Goal: Find specific page/section: Find specific page/section

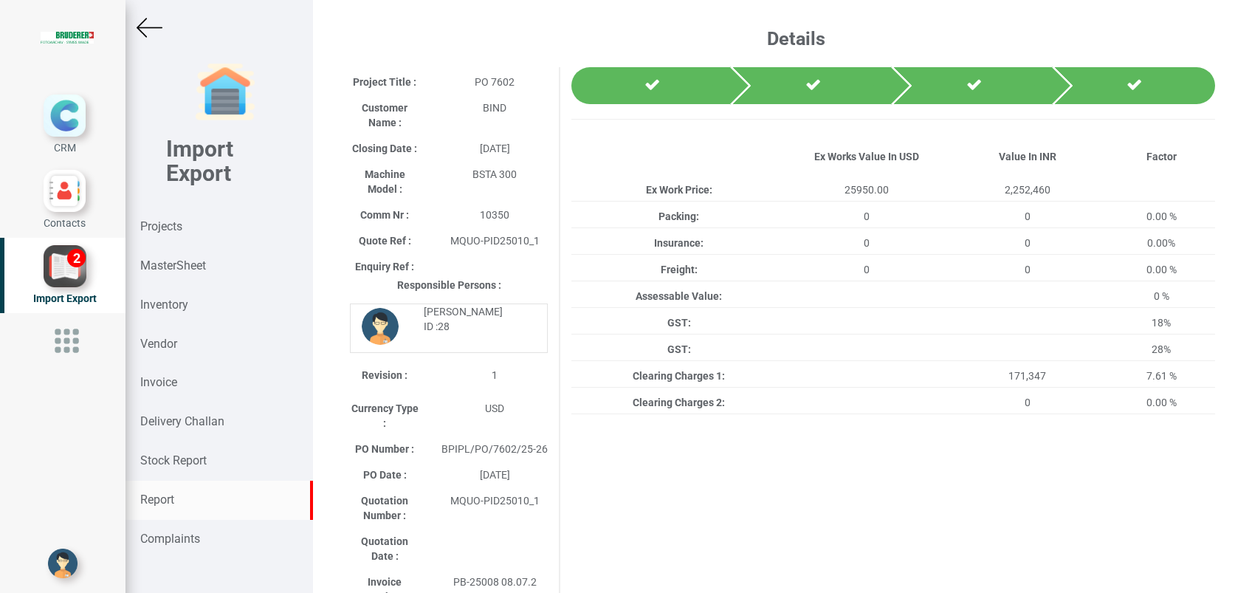
click at [186, 496] on div "Report" at bounding box center [220, 500] width 188 height 39
select select
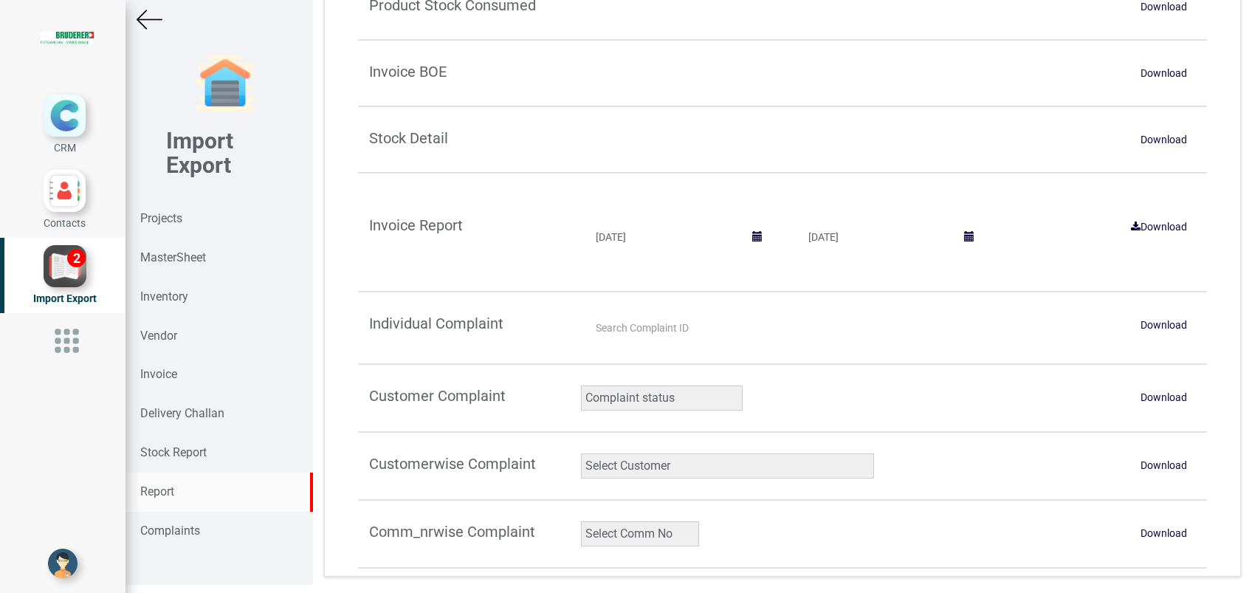
scroll to position [11, 0]
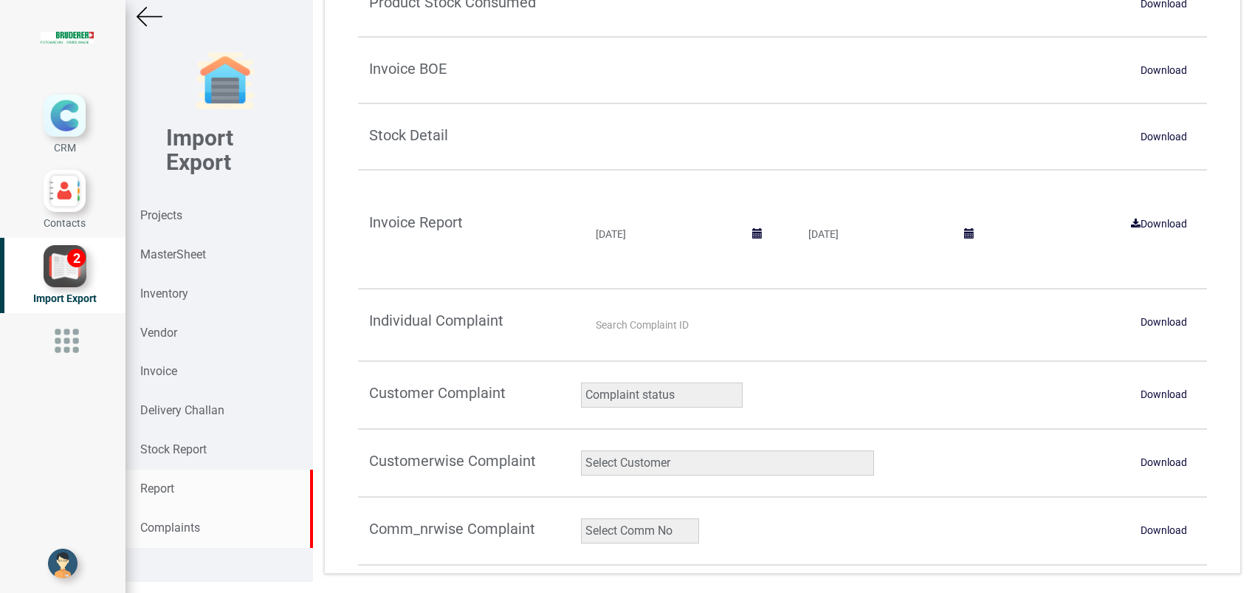
click at [210, 531] on div "Complaints" at bounding box center [220, 528] width 188 height 39
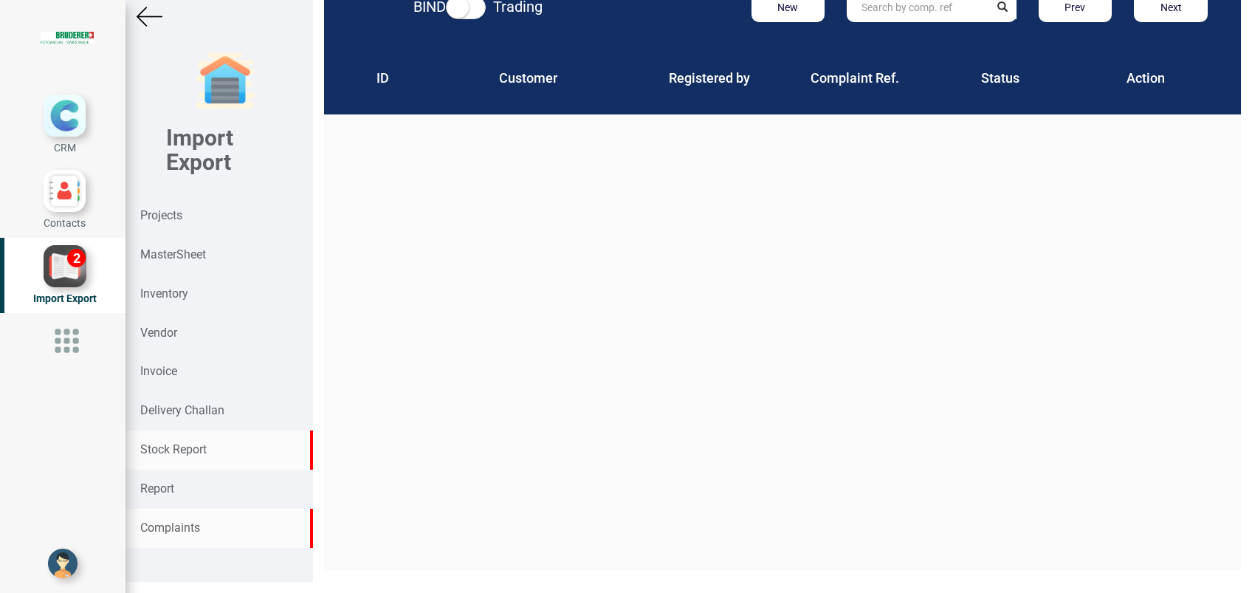
scroll to position [22, 0]
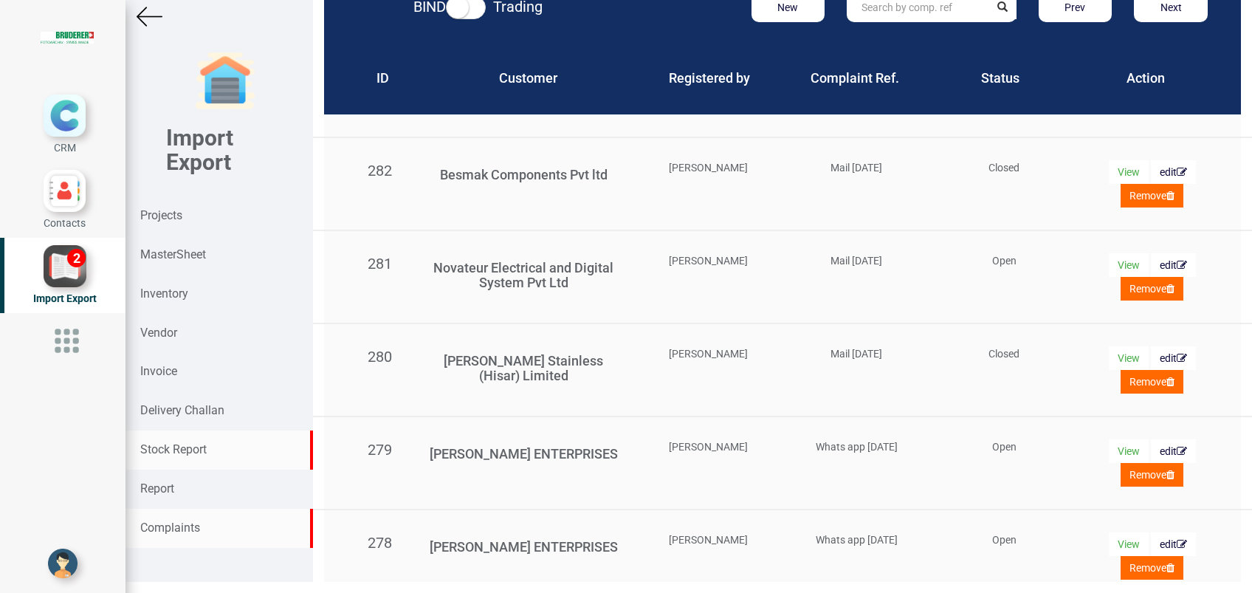
click at [187, 454] on strong "Stock Report" at bounding box center [173, 449] width 66 height 14
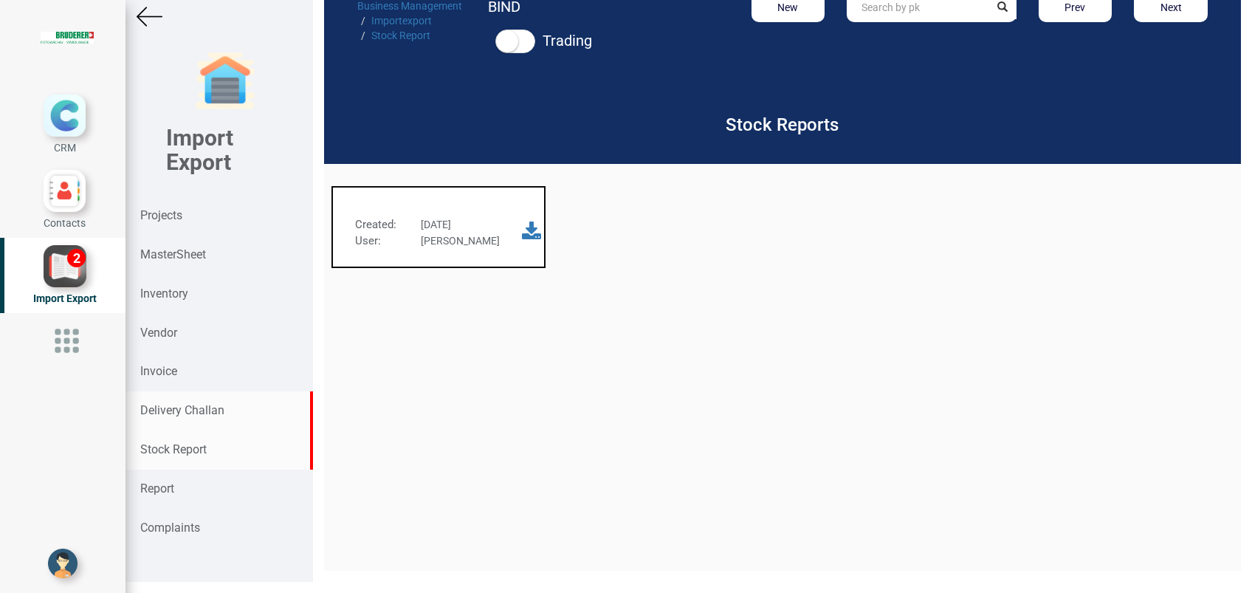
click at [190, 416] on strong "Delivery Challan" at bounding box center [182, 410] width 84 height 14
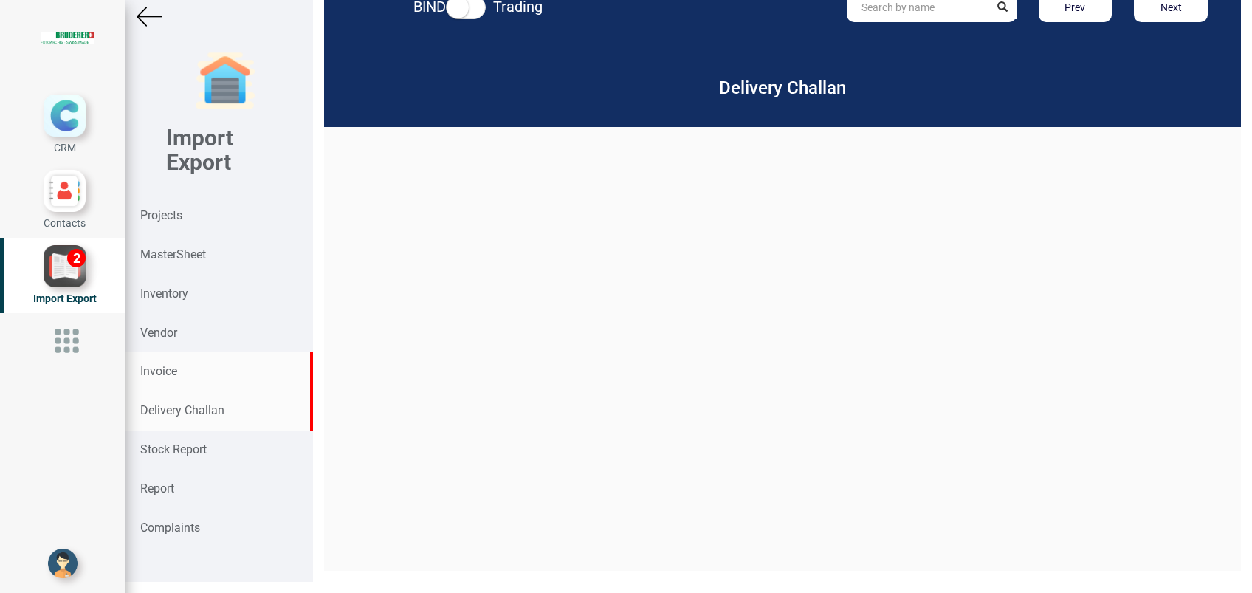
click at [182, 361] on div "Invoice" at bounding box center [220, 371] width 188 height 39
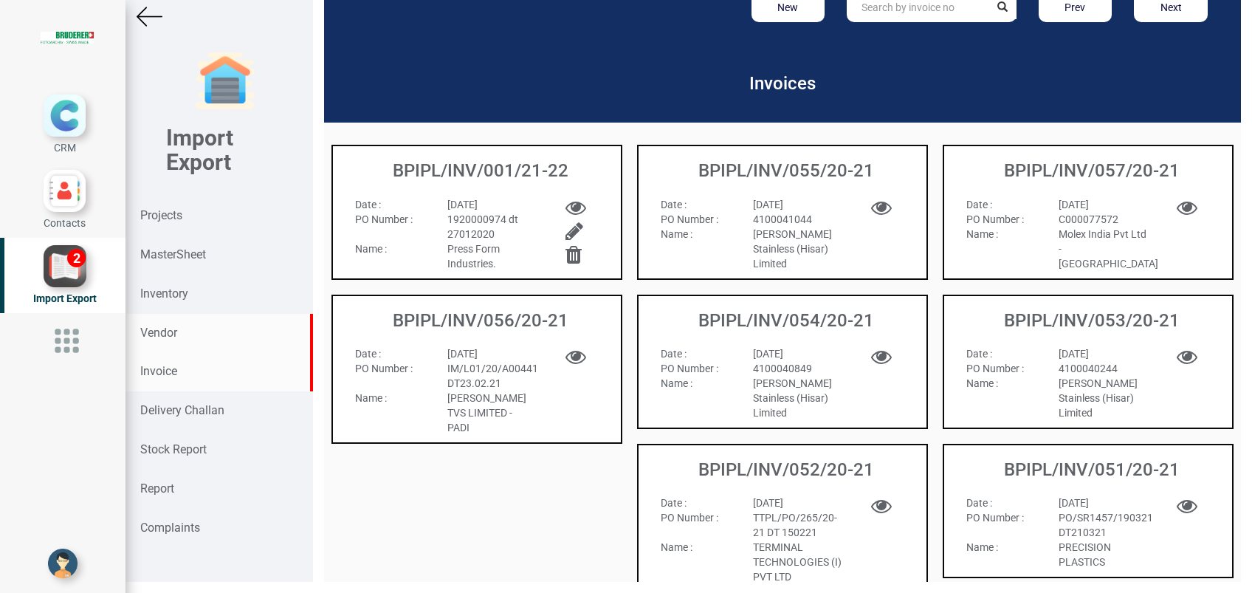
click at [171, 329] on strong "Vendor" at bounding box center [158, 333] width 37 height 14
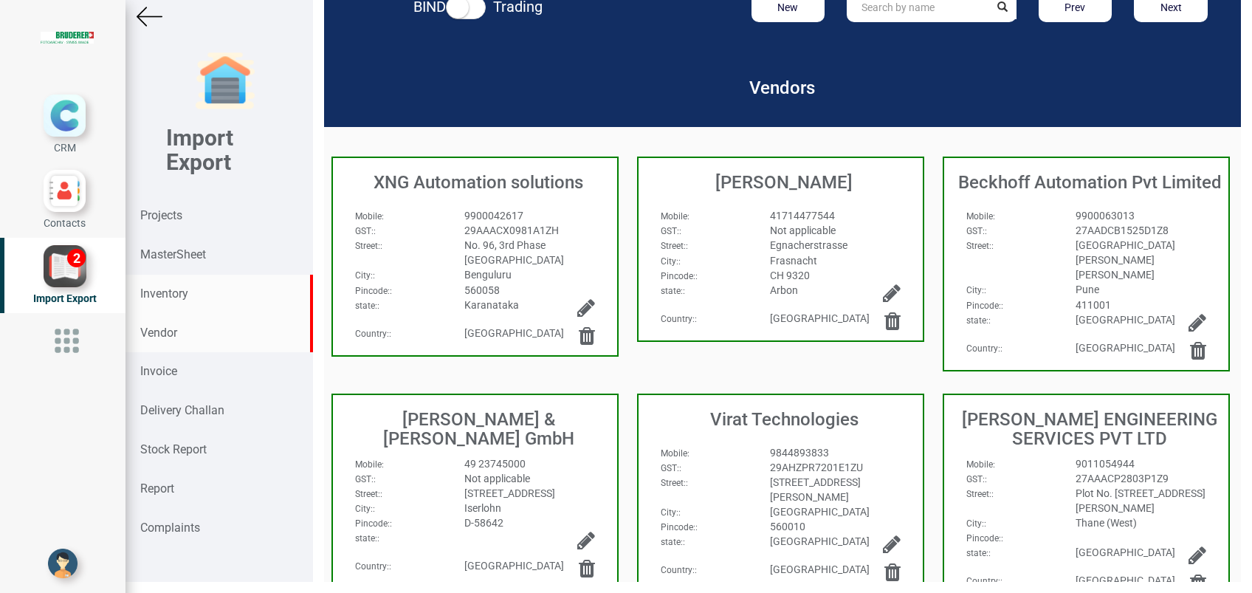
click at [171, 278] on div "Inventory" at bounding box center [220, 294] width 188 height 39
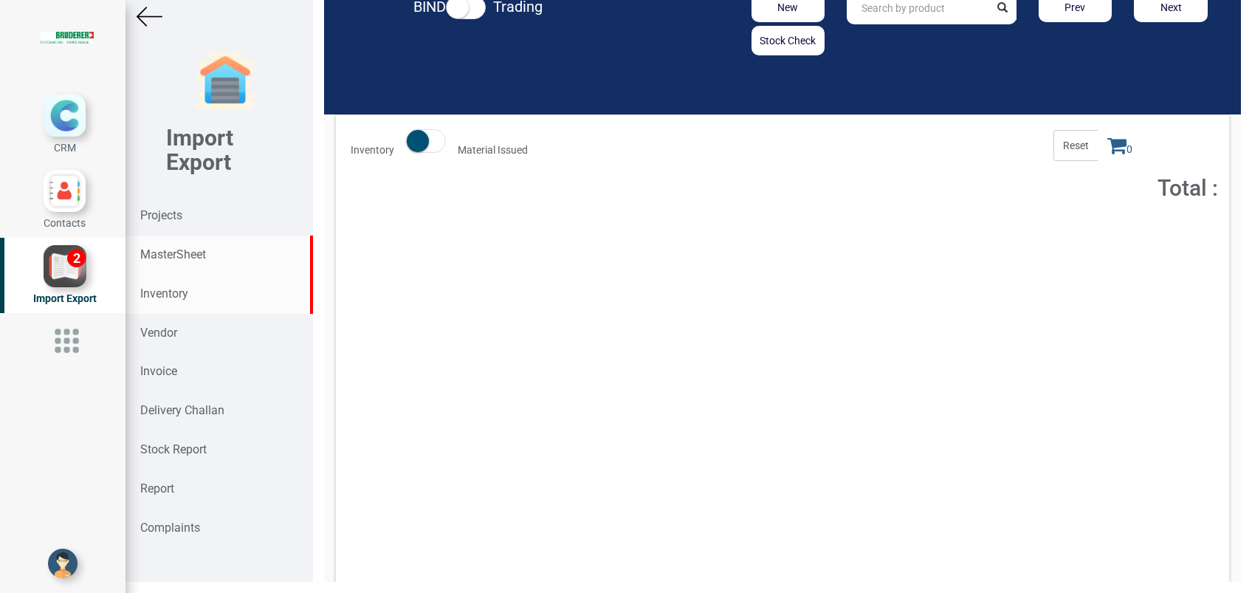
click at [167, 242] on div "MasterSheet" at bounding box center [220, 255] width 188 height 39
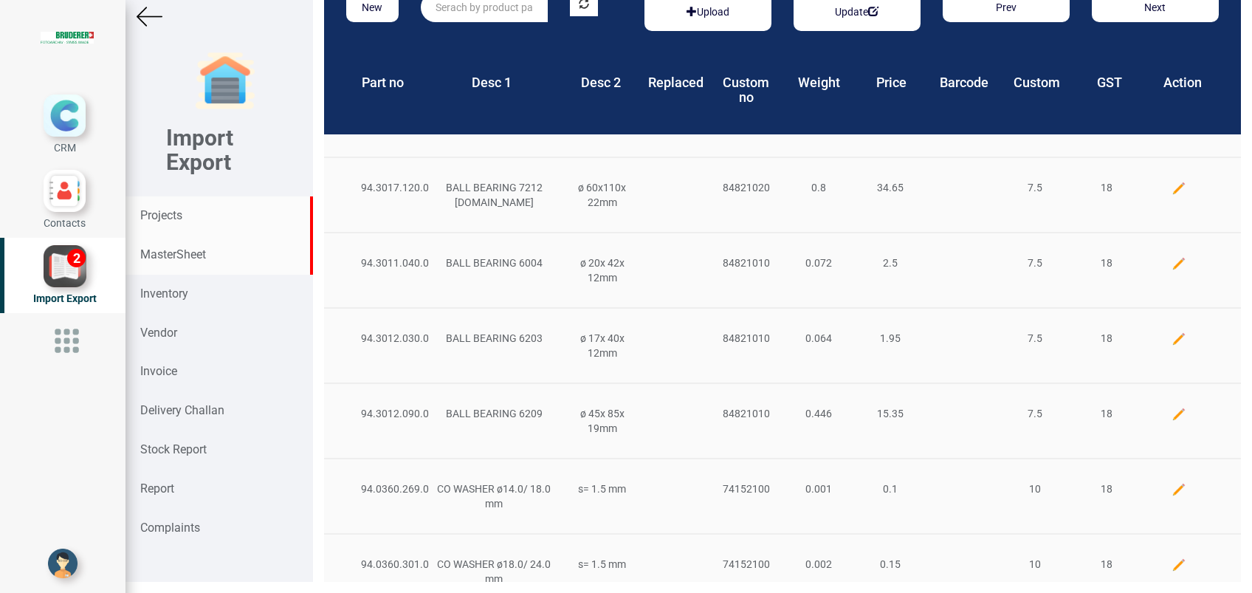
click at [165, 219] on strong "Projects" at bounding box center [161, 215] width 42 height 14
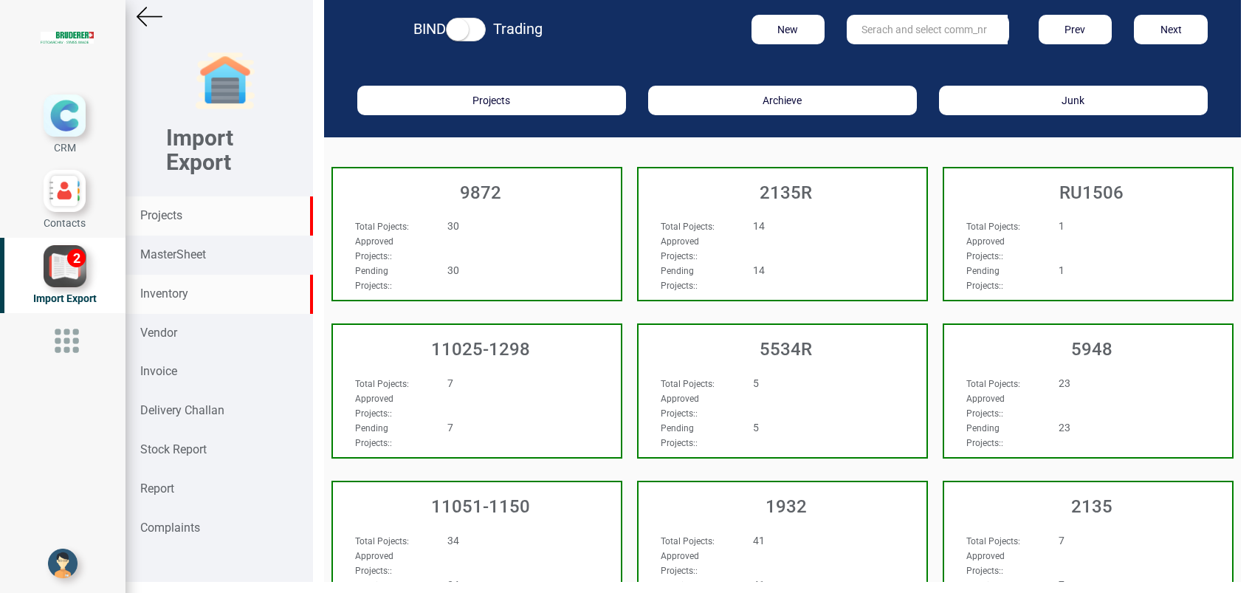
click at [183, 290] on strong "Inventory" at bounding box center [164, 293] width 48 height 14
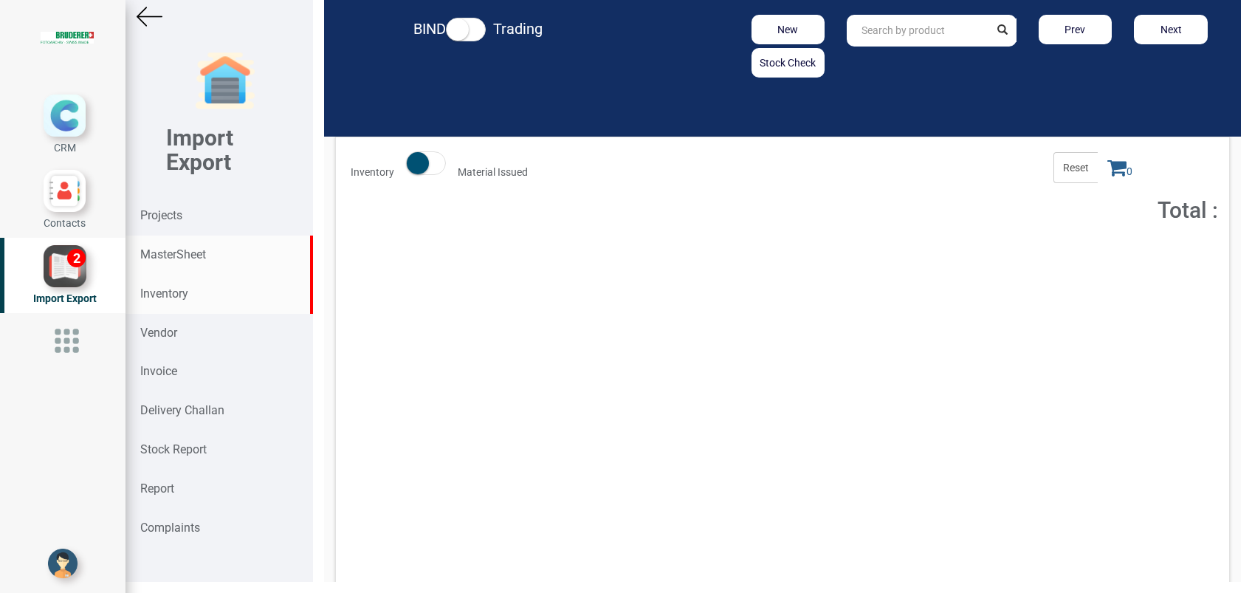
click at [178, 255] on strong "MasterSheet" at bounding box center [173, 254] width 66 height 14
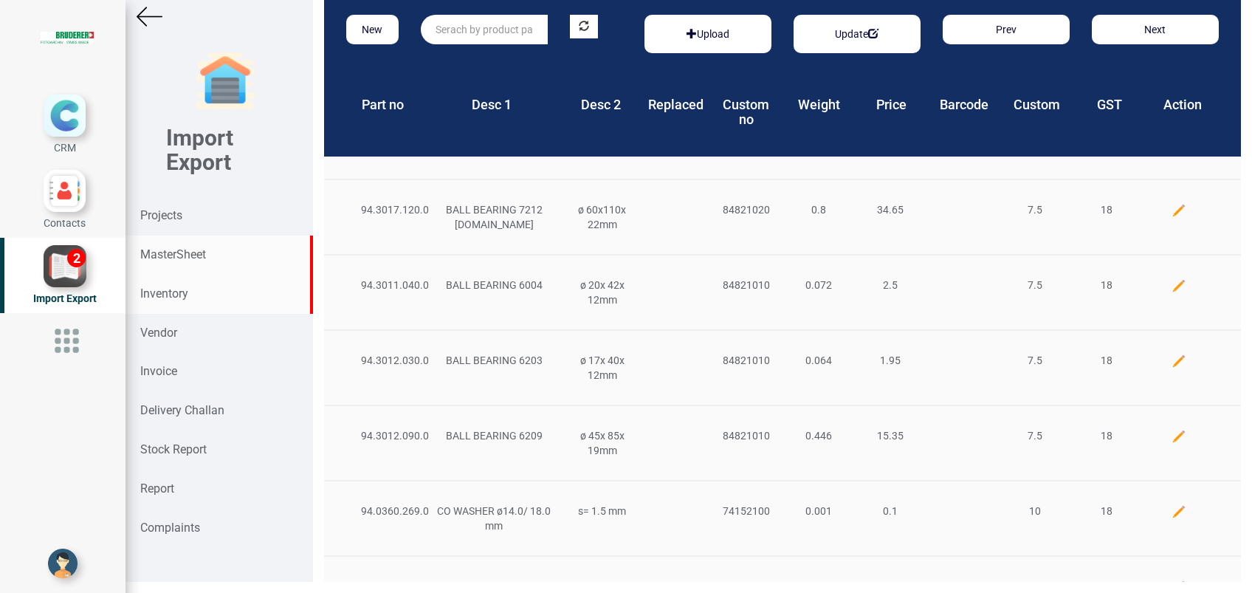
click at [171, 294] on strong "Inventory" at bounding box center [164, 293] width 48 height 14
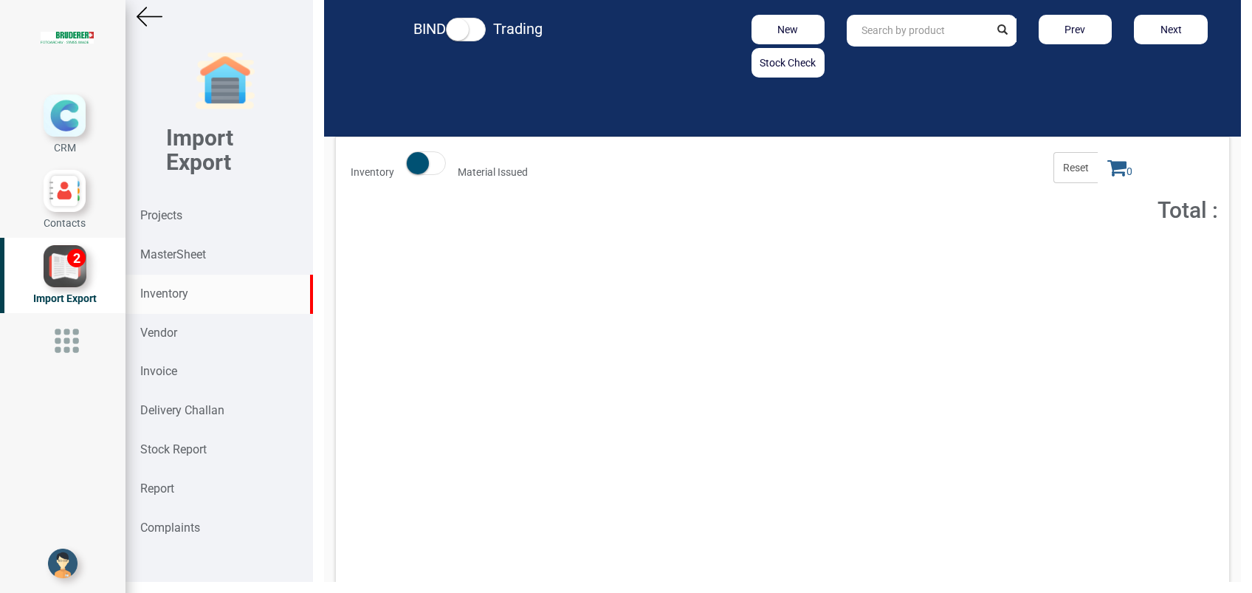
click at [871, 41] on input "text" at bounding box center [918, 31] width 142 height 32
paste input "IN MAT9000081.U"
click at [937, 254] on strong "Total :" at bounding box center [946, 257] width 24 height 10
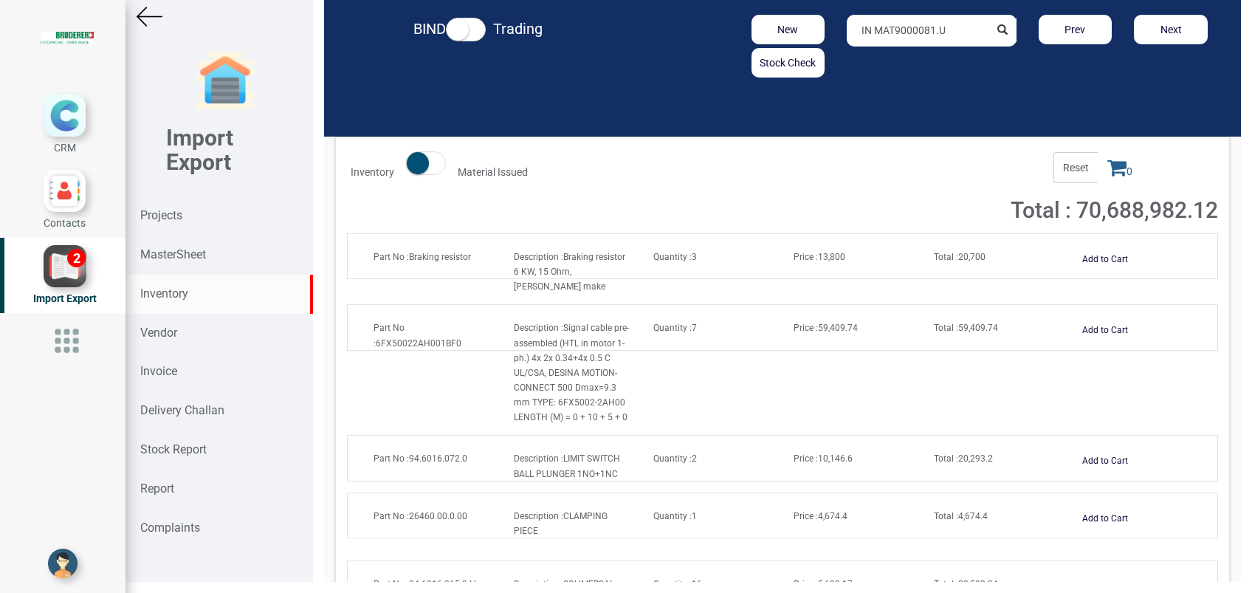
click at [945, 30] on input "IN MAT9000081.U" at bounding box center [918, 31] width 142 height 32
click at [934, 59] on link "IN MAT9000081. U" at bounding box center [906, 61] width 117 height 19
type input "IN MAT9000081.U"
